Goal: Task Accomplishment & Management: Manage account settings

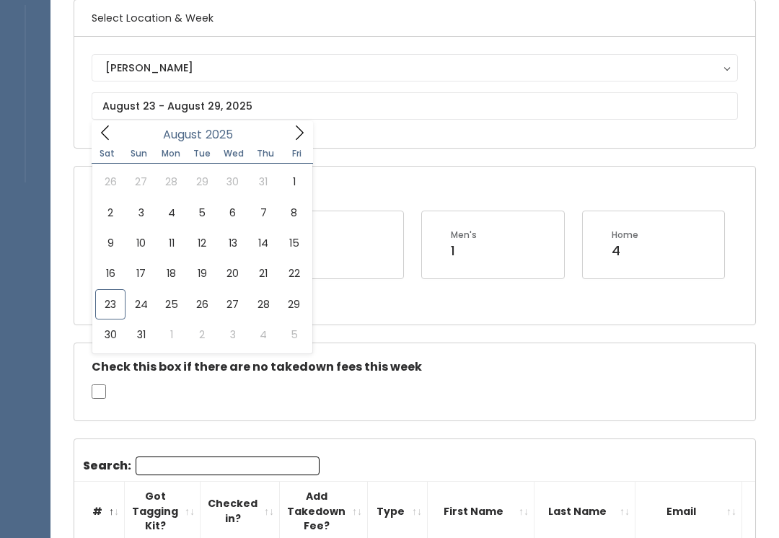
scroll to position [0, 223]
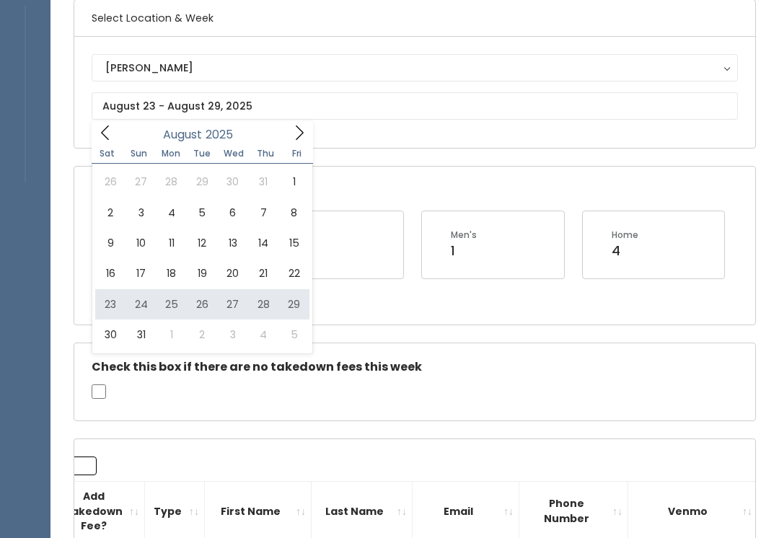
type input "[DATE] to [DATE]"
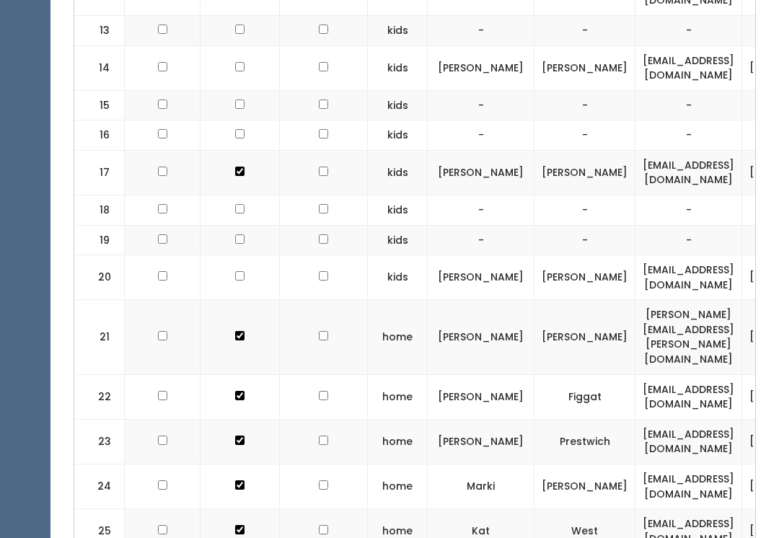
scroll to position [1213, 0]
checkbox input "true"
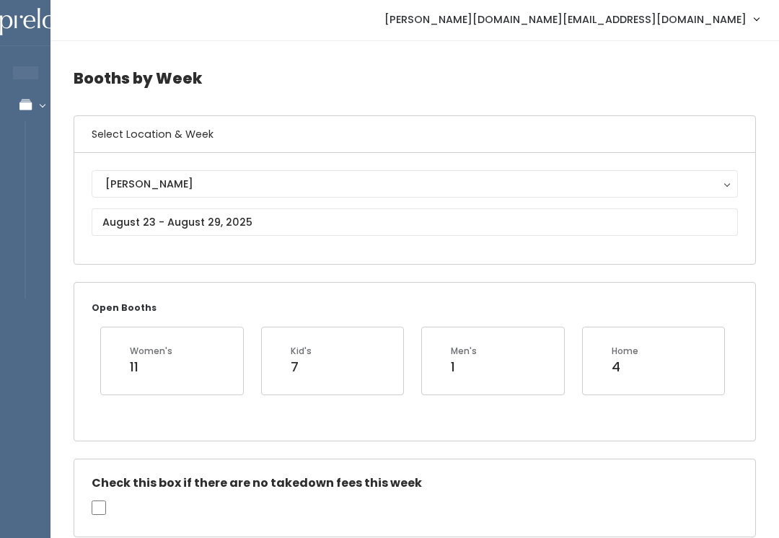
scroll to position [0, 0]
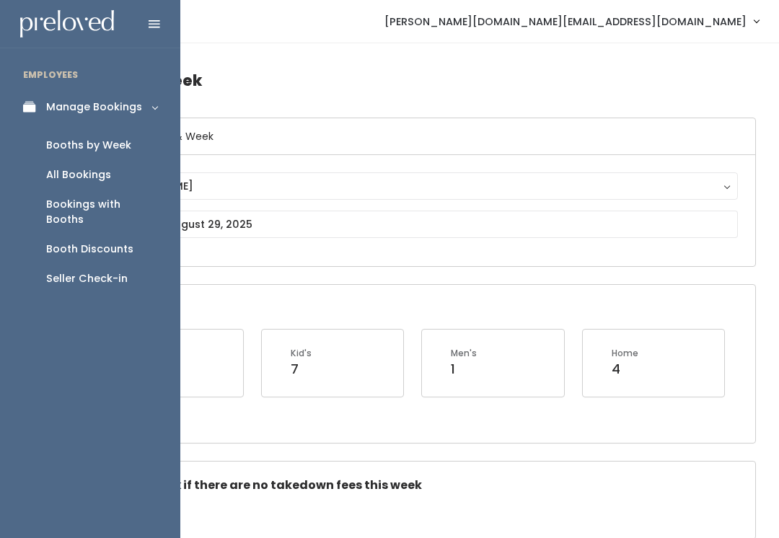
click at [0, 139] on link "Booths by Week" at bounding box center [90, 146] width 180 height 30
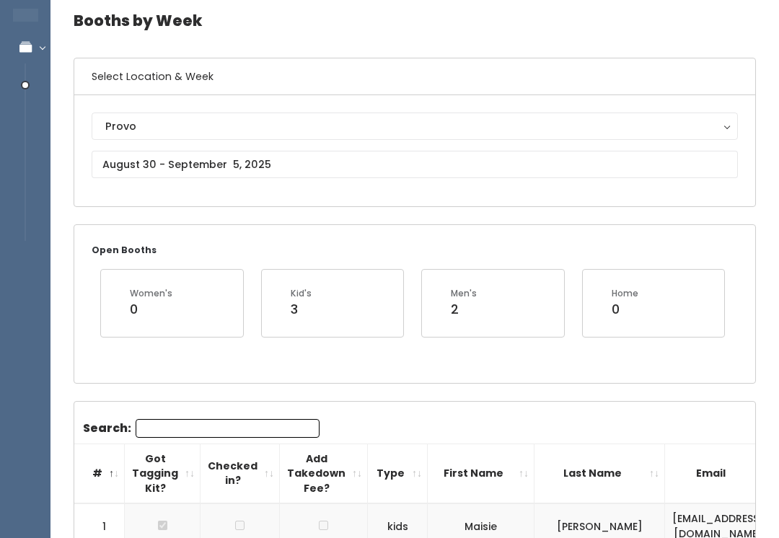
scroll to position [60, 0]
click at [293, 161] on input "text" at bounding box center [415, 164] width 646 height 27
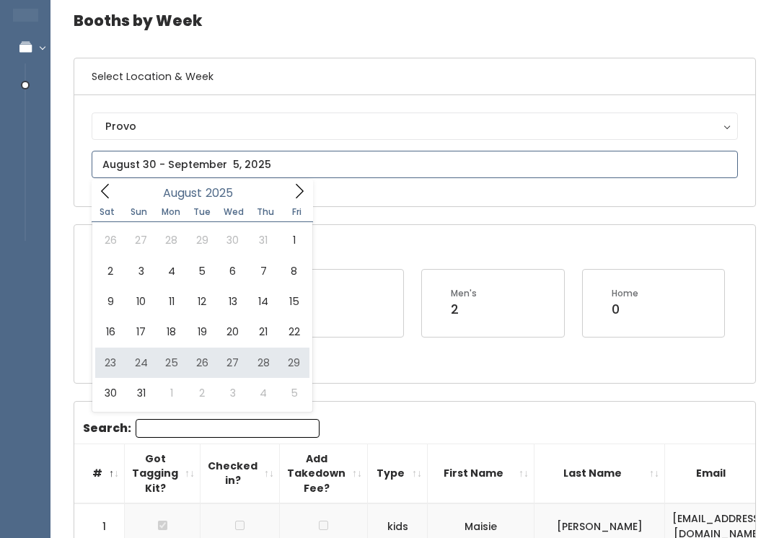
type input "[DATE] to [DATE]"
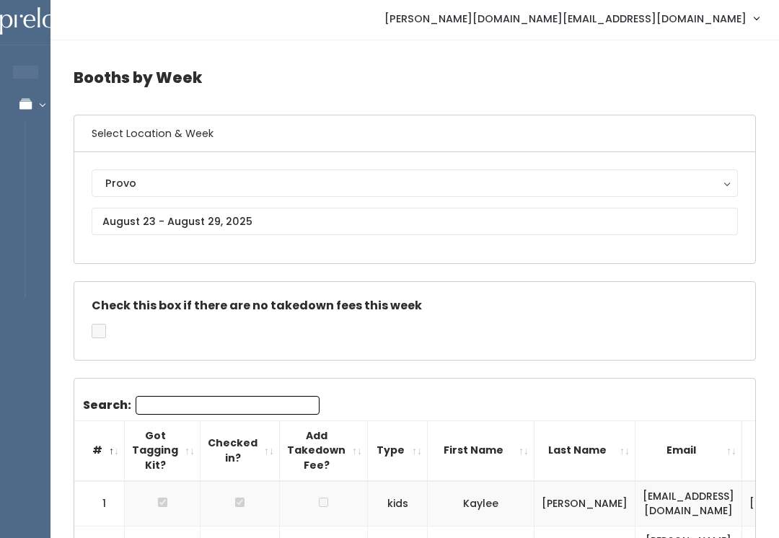
scroll to position [4, 0]
